Goal: Information Seeking & Learning: Learn about a topic

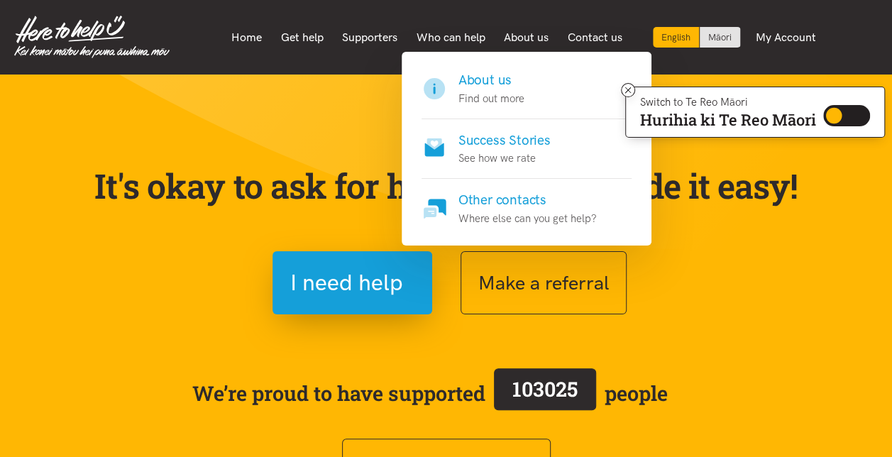
click at [495, 154] on p "See how we rate" at bounding box center [504, 158] width 92 height 17
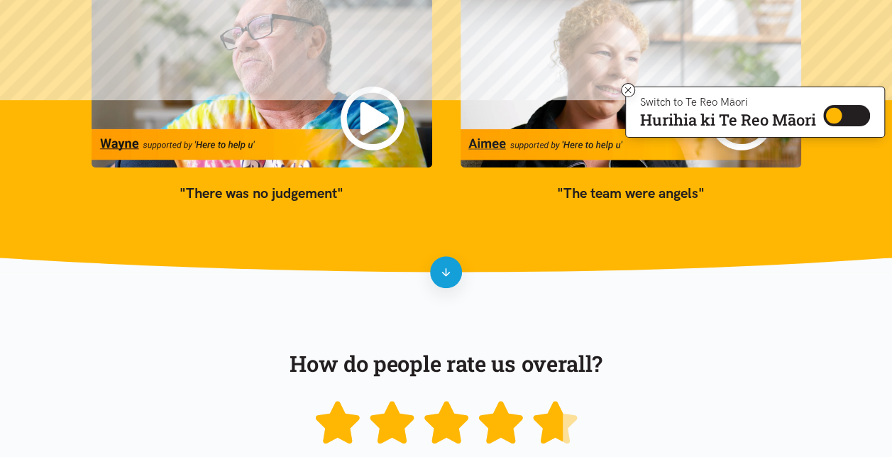
scroll to position [296, 0]
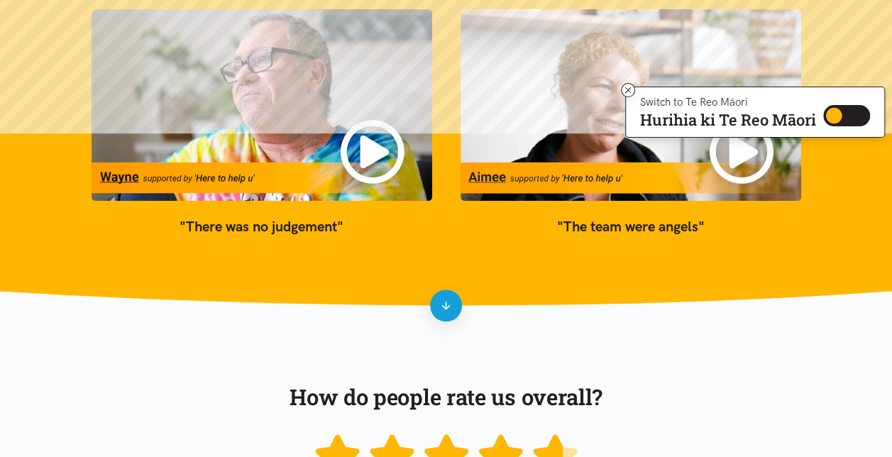
click at [363, 177] on img at bounding box center [262, 105] width 341 height 192
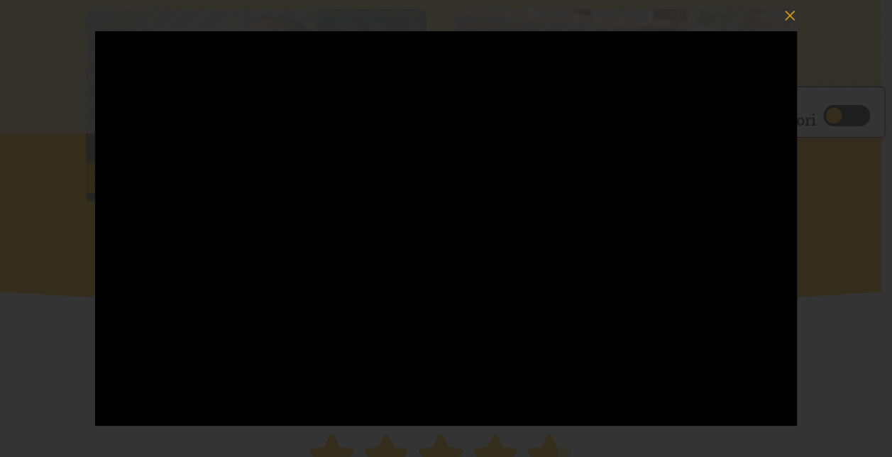
click at [11, 287] on div at bounding box center [446, 228] width 892 height 457
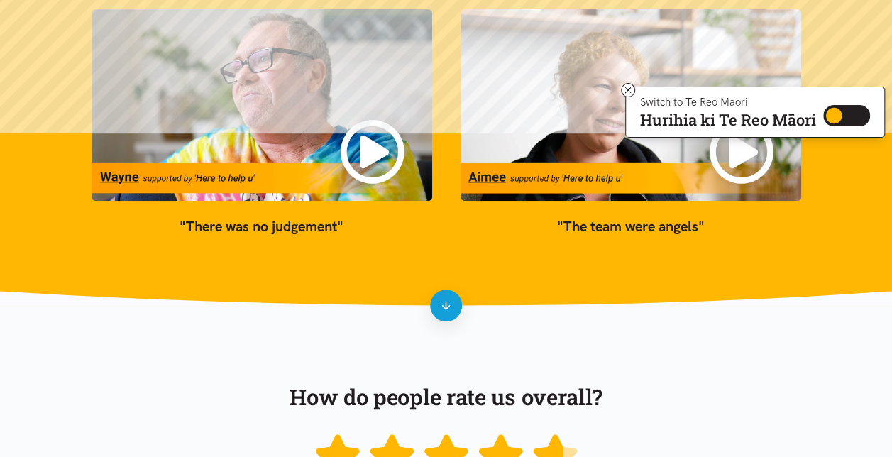
click at [365, 146] on img at bounding box center [262, 105] width 341 height 192
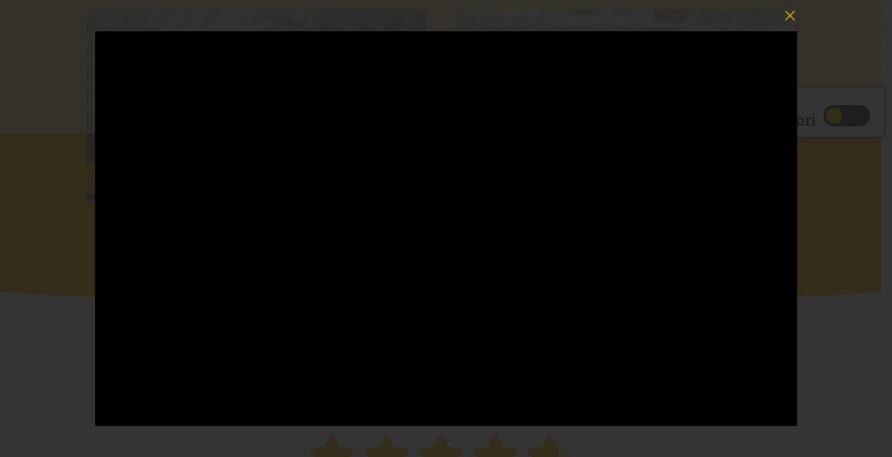
click at [837, 31] on div at bounding box center [446, 228] width 892 height 457
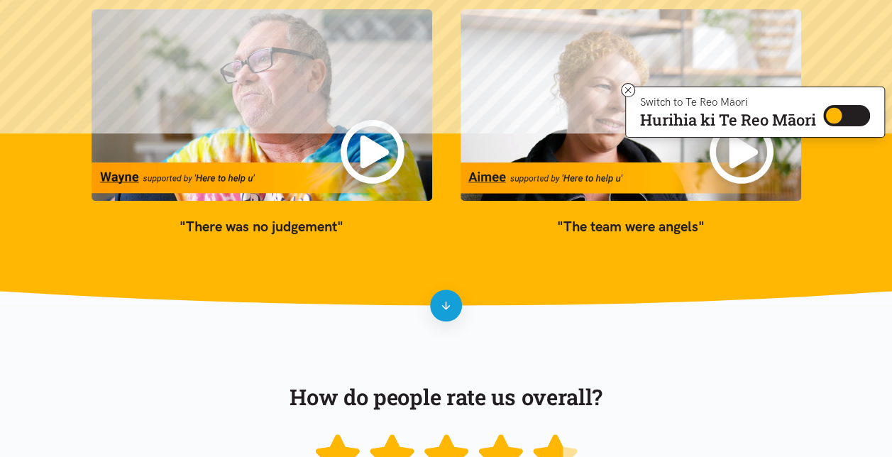
click at [373, 149] on img at bounding box center [262, 105] width 341 height 192
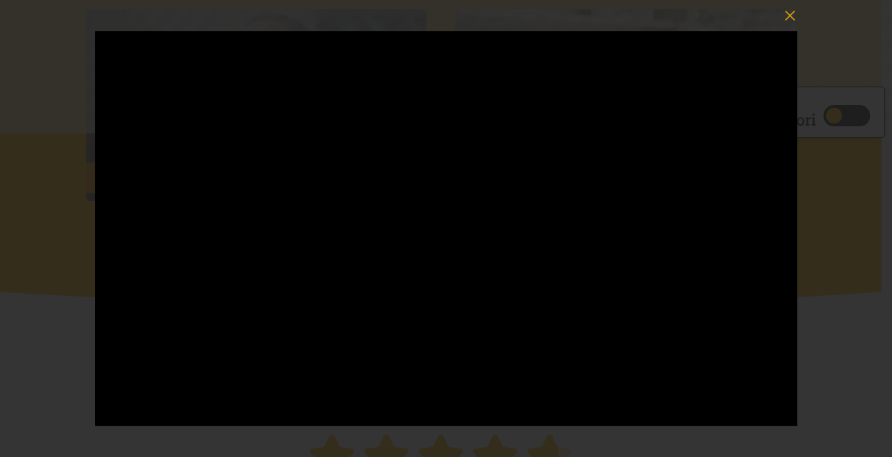
click at [64, 395] on div at bounding box center [446, 228] width 892 height 457
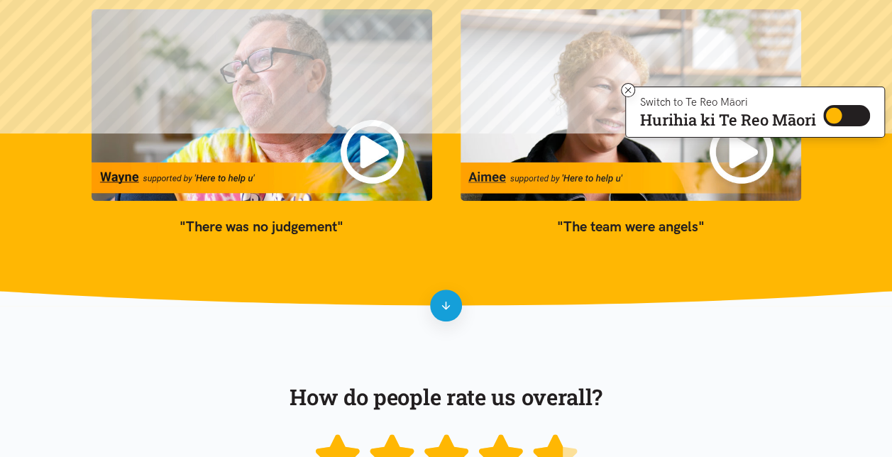
click at [608, 90] on img at bounding box center [631, 105] width 341 height 192
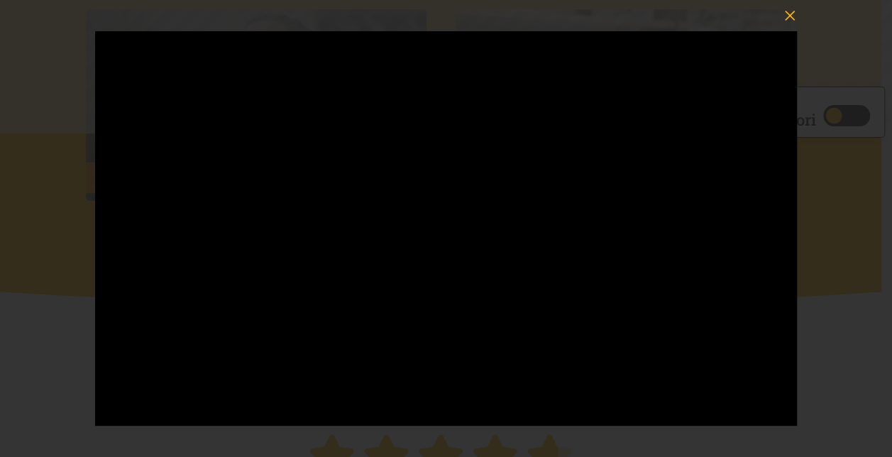
click at [786, 21] on icon "button" at bounding box center [790, 16] width 20 height 20
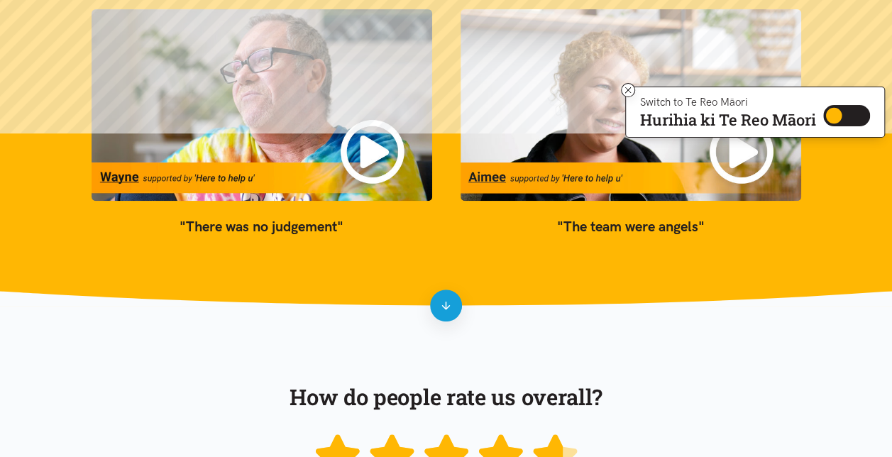
click at [556, 109] on img at bounding box center [631, 105] width 341 height 192
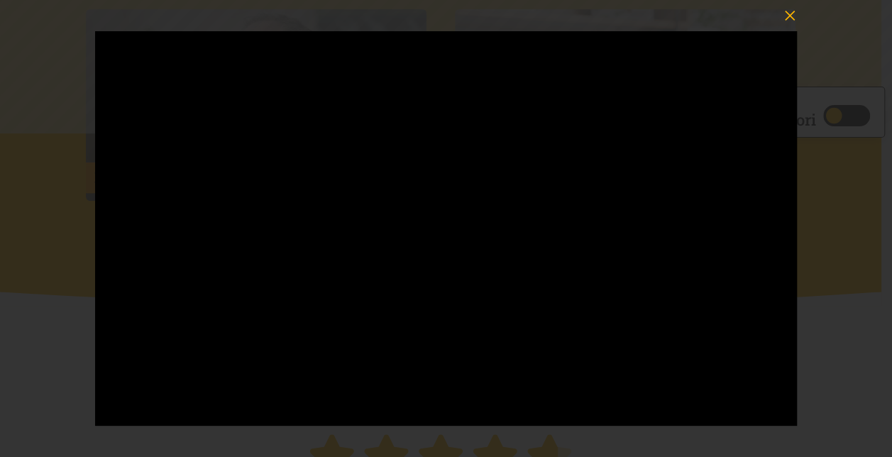
click at [791, 17] on icon "button" at bounding box center [790, 16] width 10 height 10
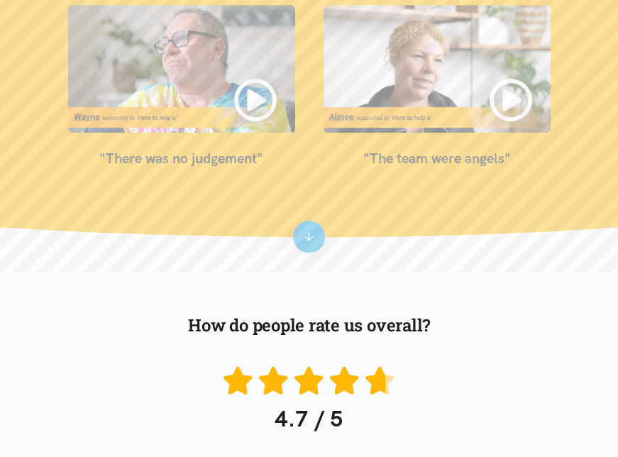
click at [455, 97] on img at bounding box center [437, 69] width 227 height 128
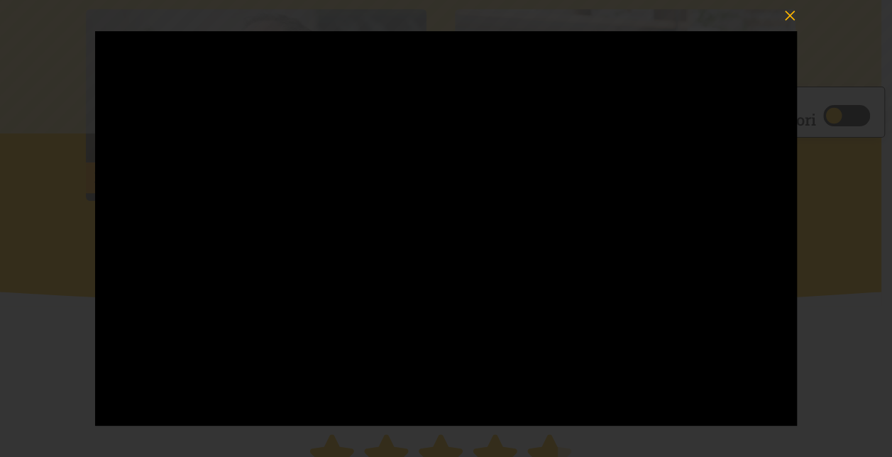
click at [785, 17] on icon "button" at bounding box center [790, 16] width 20 height 20
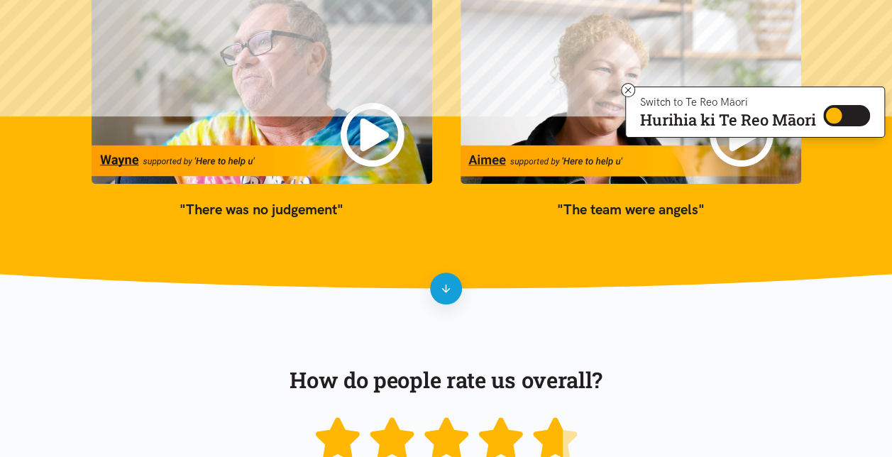
scroll to position [312, 0]
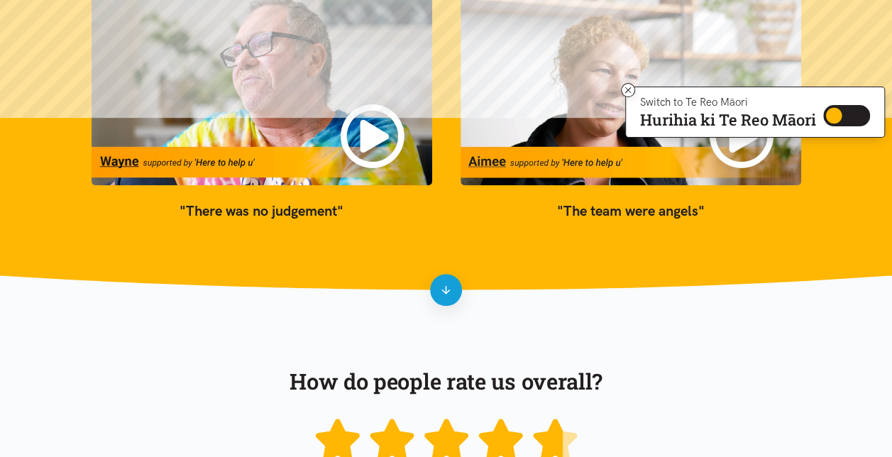
click at [297, 108] on img at bounding box center [262, 90] width 341 height 192
